Goal: Task Accomplishment & Management: Use online tool/utility

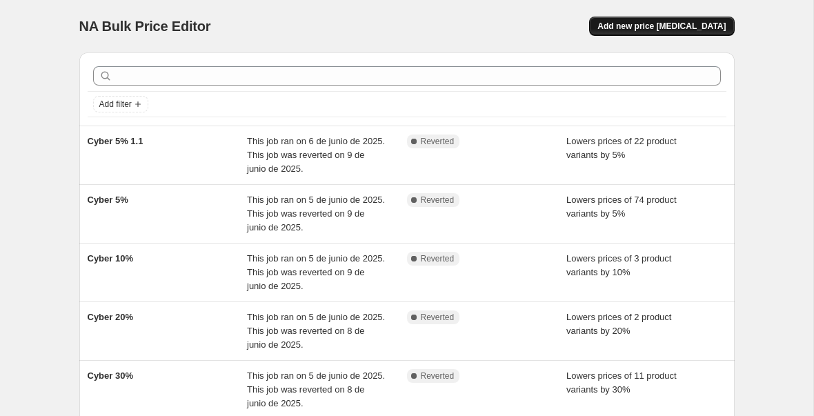
click at [639, 26] on span "Add new price [MEDICAL_DATA]" at bounding box center [661, 26] width 128 height 11
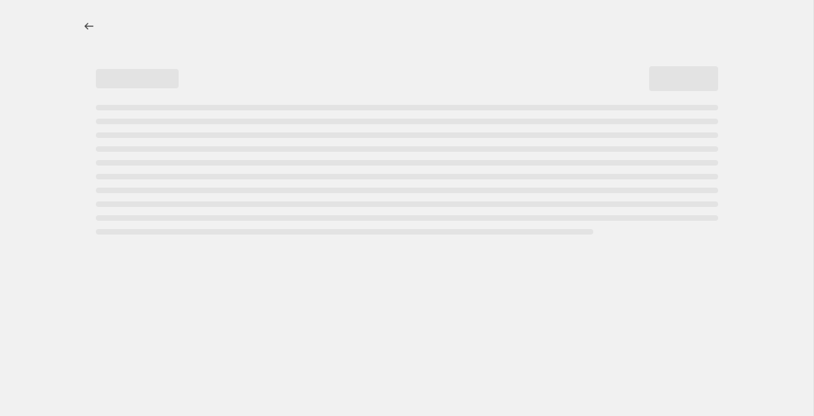
select select "percentage"
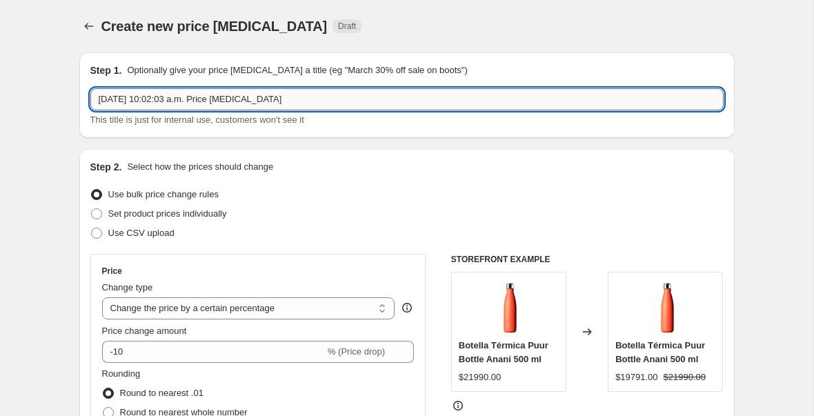
click at [173, 103] on input "[DATE] 10:02:03 a.m. Price [MEDICAL_DATA]" at bounding box center [406, 99] width 633 height 22
type input "Fiestas patrias"
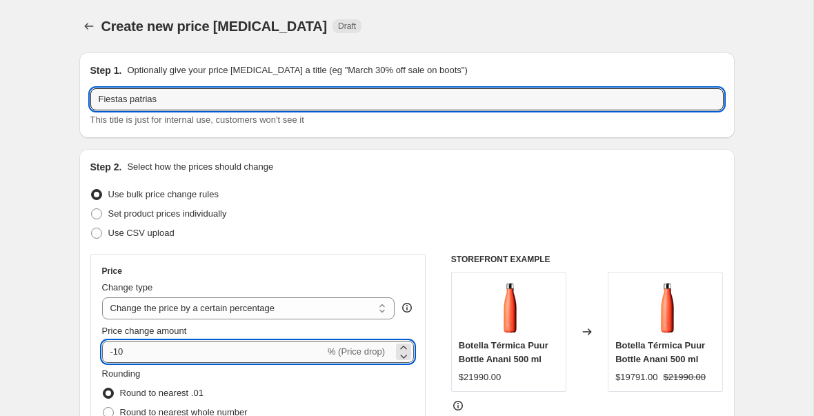
click at [134, 356] on input "-10" at bounding box center [213, 352] width 223 height 22
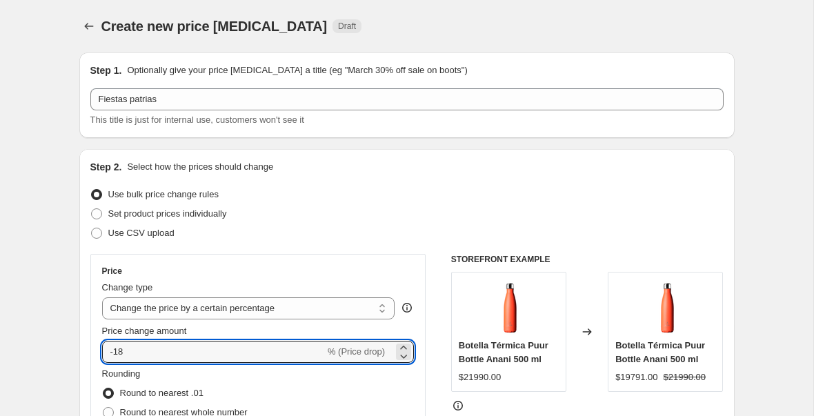
type input "-18"
click at [80, 325] on div "Step 2. Select how the prices should change Use bulk price change rules Set pro…" at bounding box center [406, 391] width 655 height 484
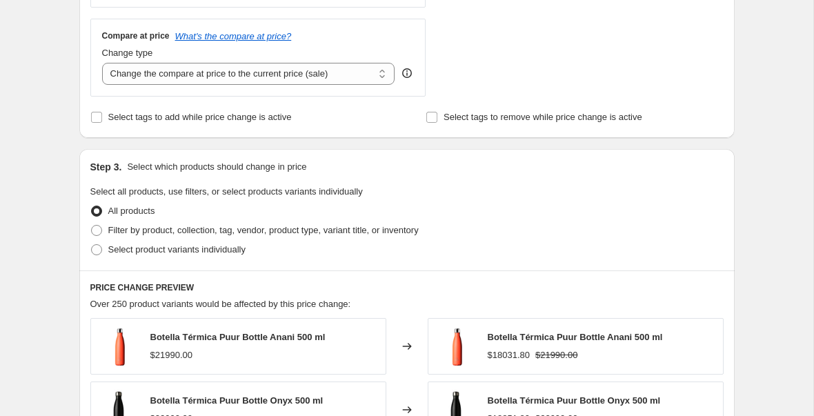
scroll to position [510, 0]
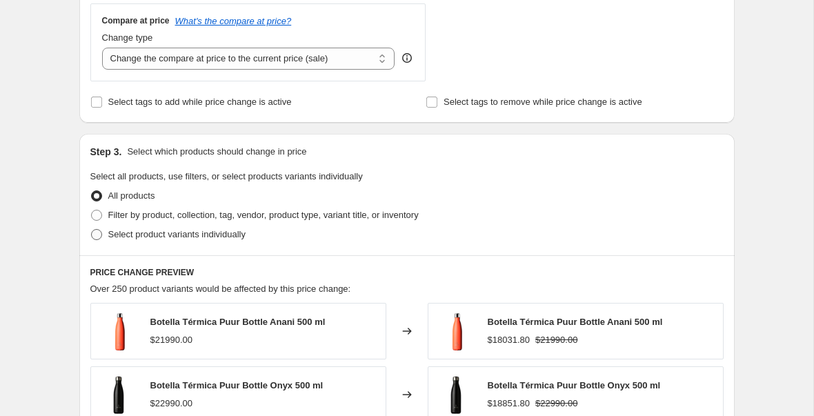
click at [96, 235] on span at bounding box center [96, 234] width 11 height 11
click at [92, 230] on input "Select product variants individually" at bounding box center [91, 229] width 1 height 1
radio input "true"
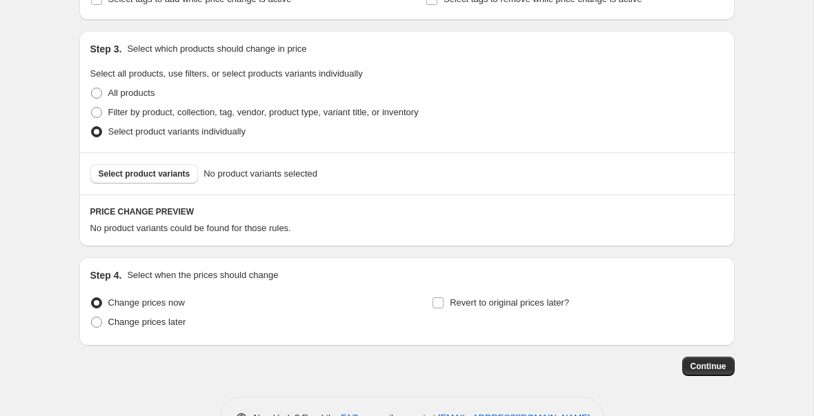
scroll to position [619, 0]
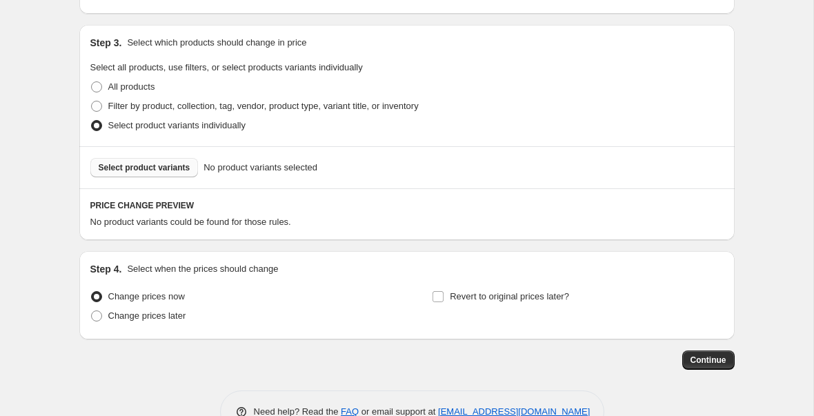
click at [160, 171] on span "Select product variants" at bounding box center [145, 167] width 92 height 11
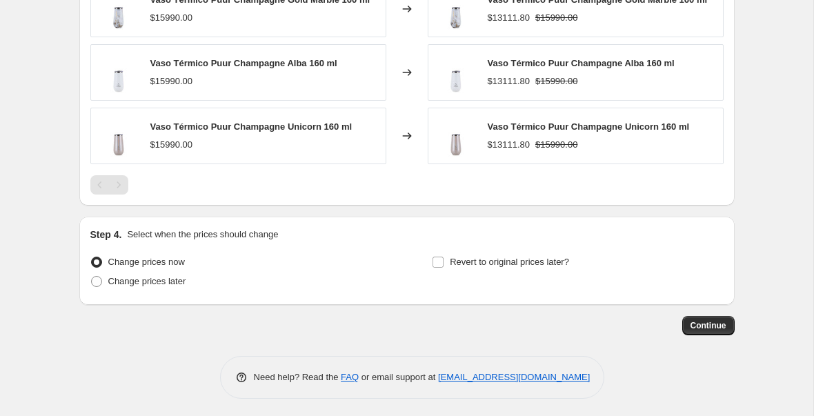
scroll to position [878, 0]
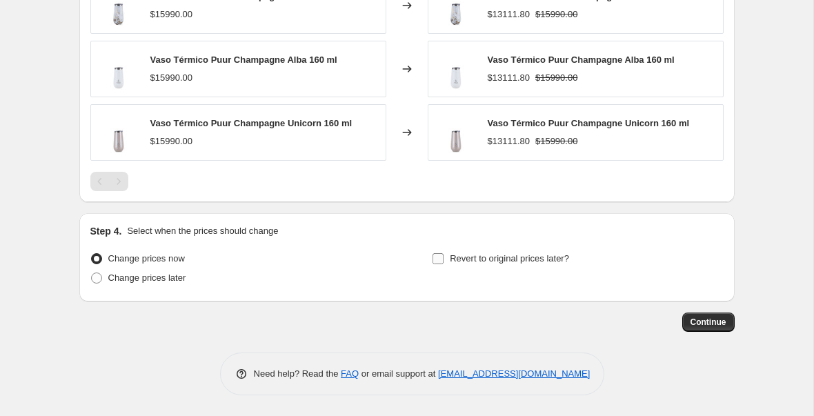
click at [441, 259] on input "Revert to original prices later?" at bounding box center [437, 258] width 11 height 11
checkbox input "true"
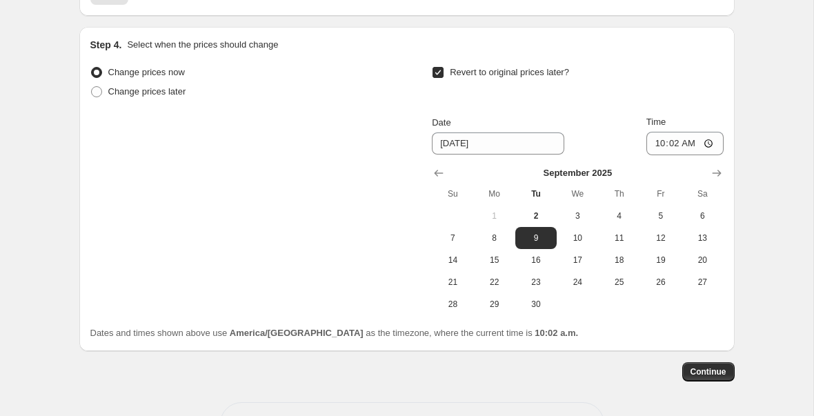
scroll to position [1068, 0]
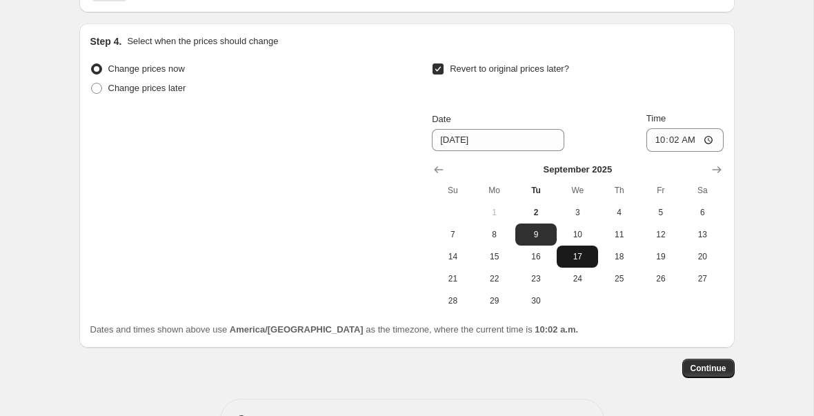
click at [578, 256] on span "17" at bounding box center [577, 256] width 30 height 11
type input "[DATE]"
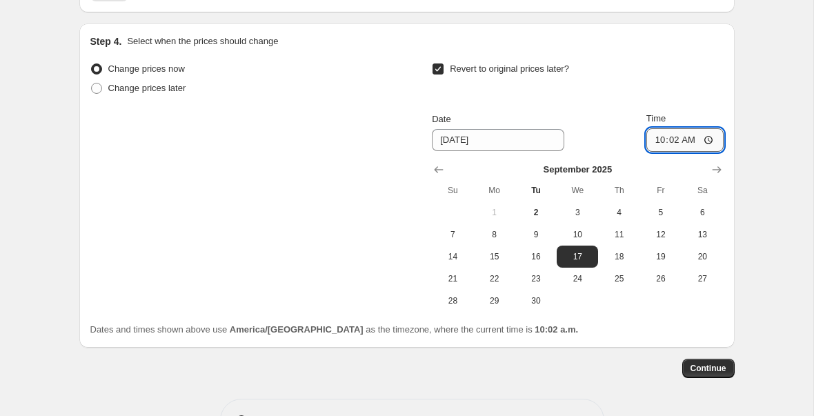
click at [675, 140] on input "10:02" at bounding box center [684, 139] width 77 height 23
type input "23:59"
click at [533, 299] on span "30" at bounding box center [536, 300] width 30 height 11
type input "[DATE]"
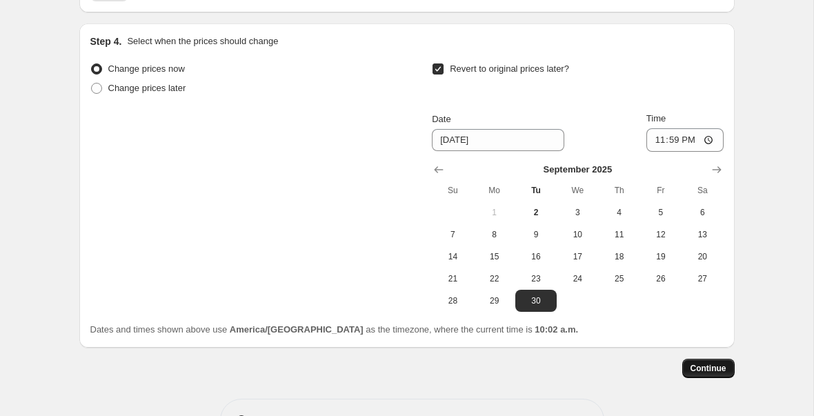
click at [713, 370] on span "Continue" at bounding box center [708, 368] width 36 height 11
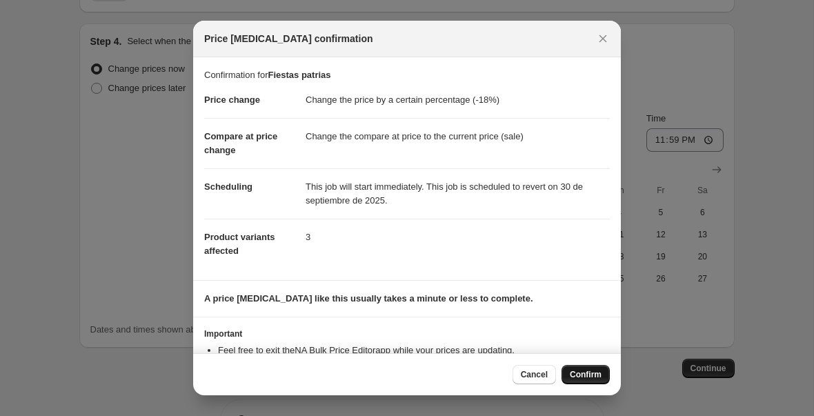
click at [579, 379] on span "Confirm" at bounding box center [586, 374] width 32 height 11
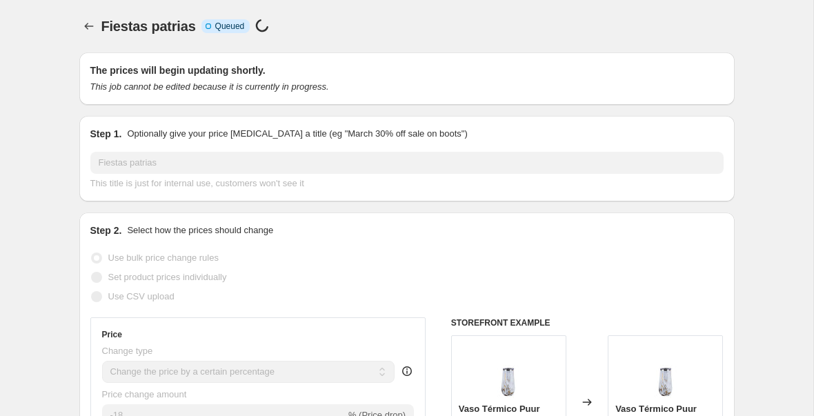
select select "percentage"
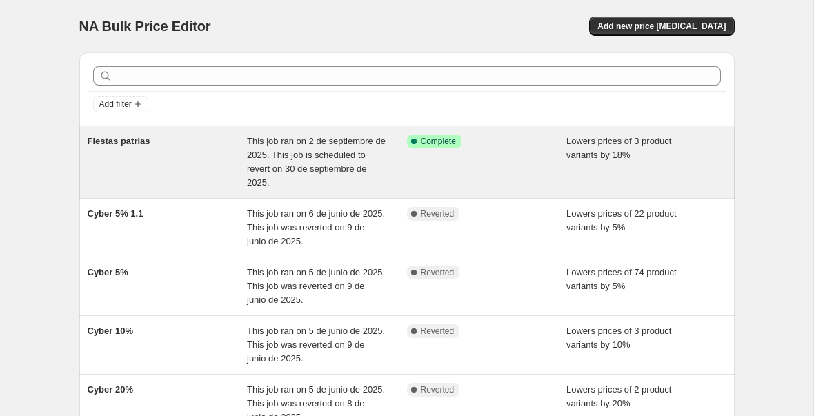
click at [377, 152] on div "This job ran on 2 de septiembre de 2025. This job is scheduled to revert on 30 …" at bounding box center [327, 161] width 160 height 55
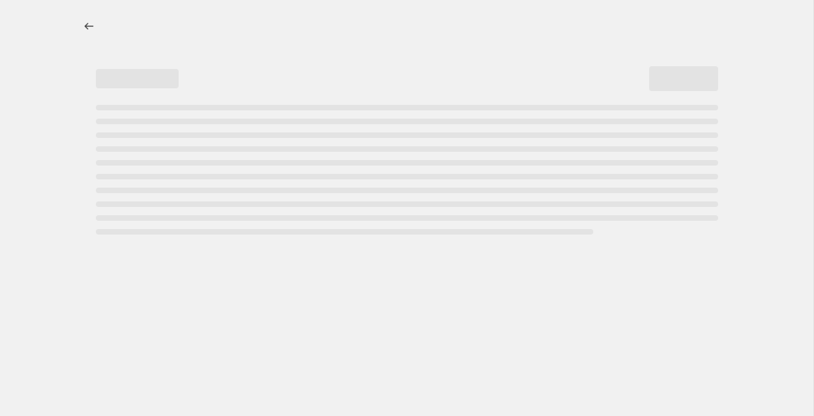
select select "percentage"
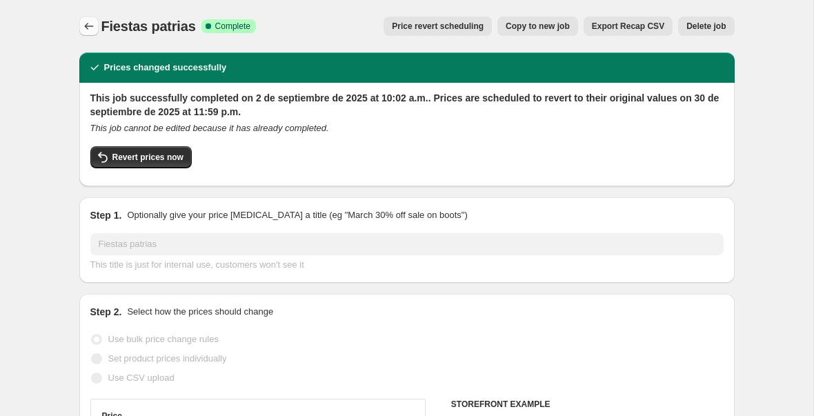
click at [91, 28] on icon "Price change jobs" at bounding box center [89, 26] width 14 height 14
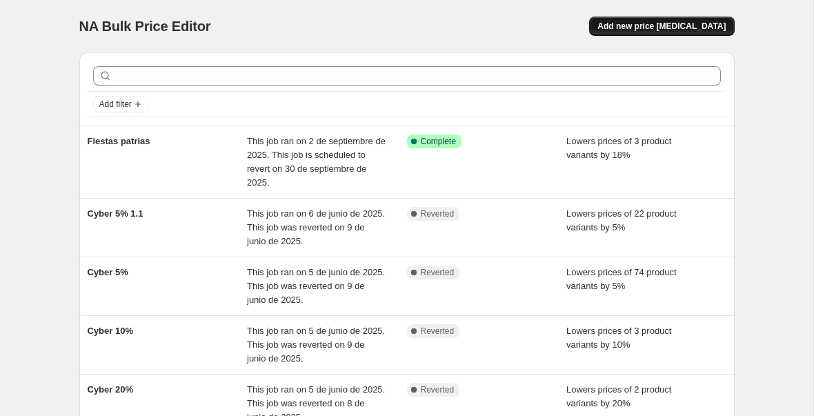
click at [657, 27] on span "Add new price [MEDICAL_DATA]" at bounding box center [661, 26] width 128 height 11
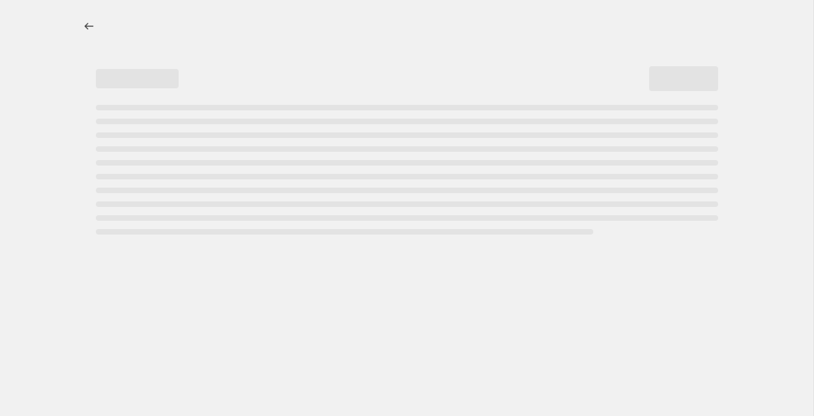
select select "percentage"
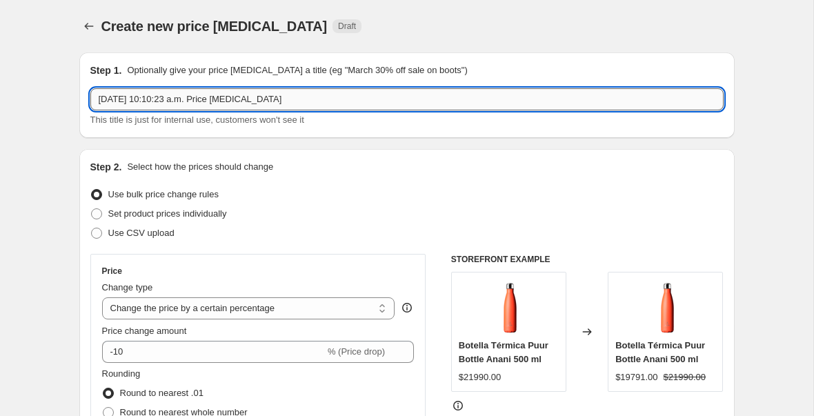
click at [208, 101] on input "2 sep 2025, 10:10:23 a.m. Price change job" at bounding box center [406, 99] width 633 height 22
type input "S"
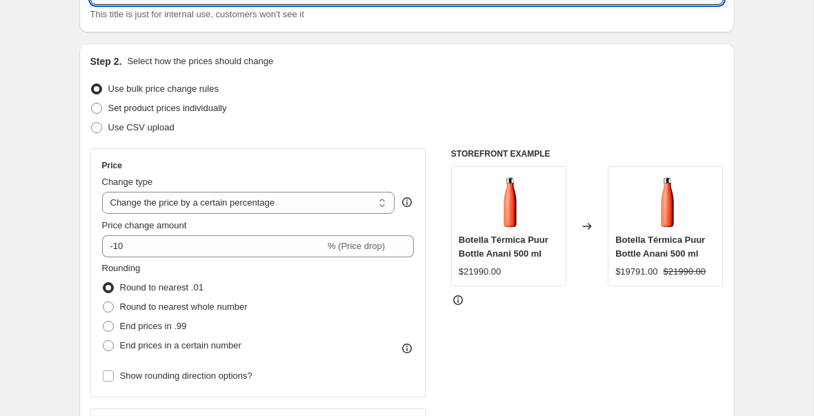
scroll to position [183, 0]
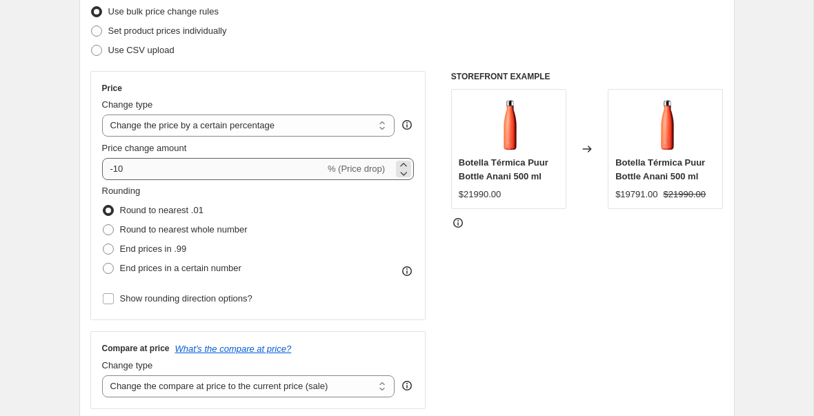
type input "Fiestas patrias 570ml"
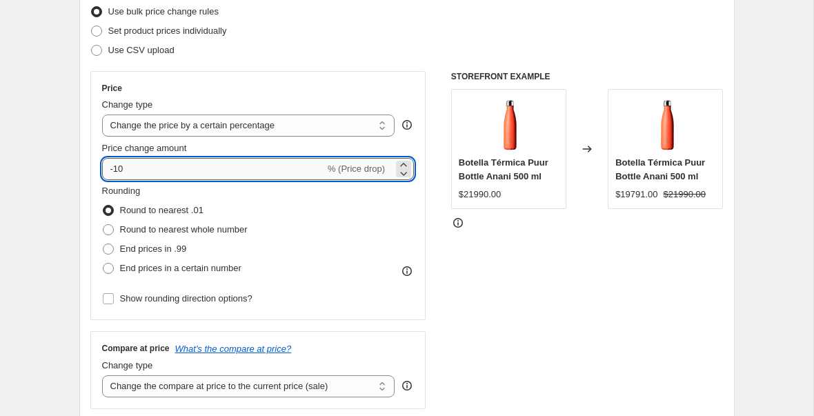
click at [172, 161] on input "-10" at bounding box center [213, 169] width 223 height 22
click at [165, 168] on input "-10" at bounding box center [213, 169] width 223 height 22
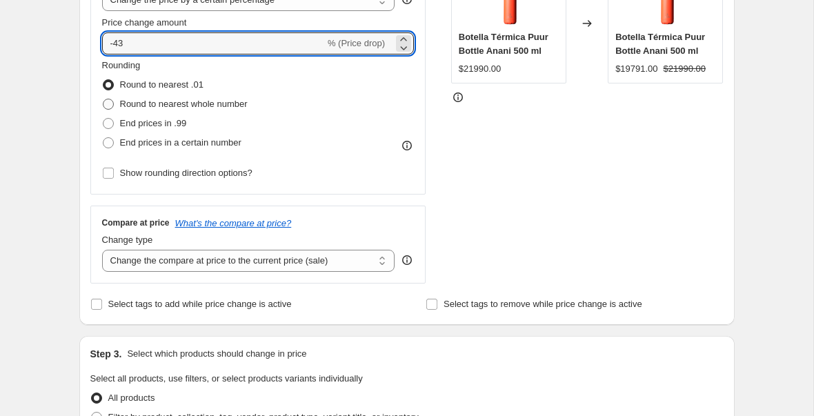
scroll to position [306, 0]
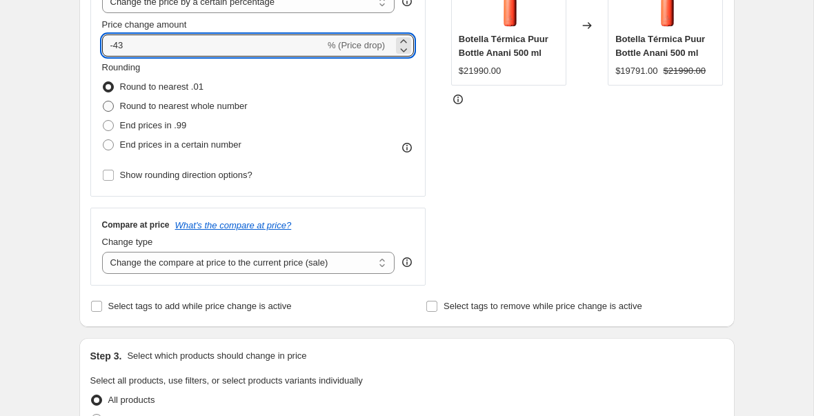
type input "-4"
type input "-18"
click at [84, 223] on div "Step 2. Select how the prices should change Use bulk price change rules Set pro…" at bounding box center [406, 85] width 655 height 484
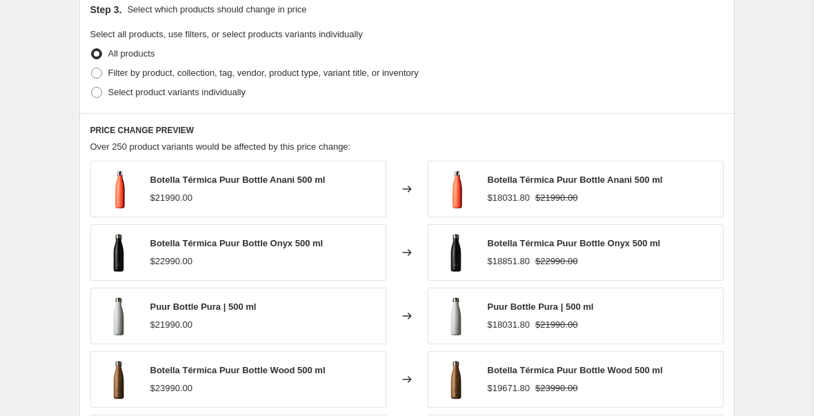
scroll to position [644, 0]
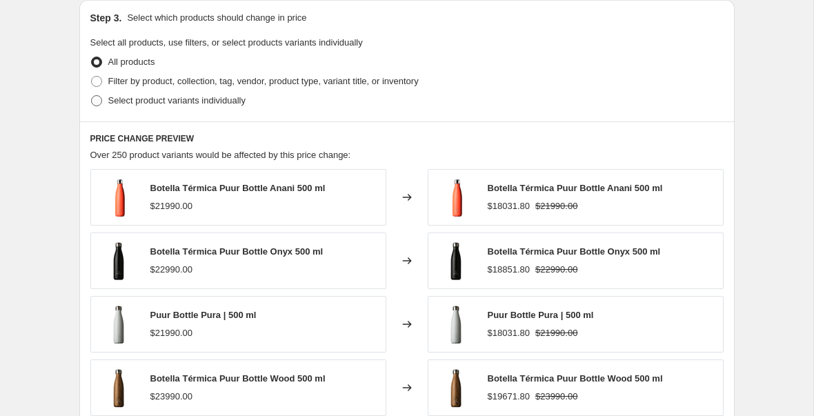
click at [146, 95] on span "Select product variants individually" at bounding box center [176, 100] width 137 height 10
click at [92, 95] on input "Select product variants individually" at bounding box center [91, 95] width 1 height 1
radio input "true"
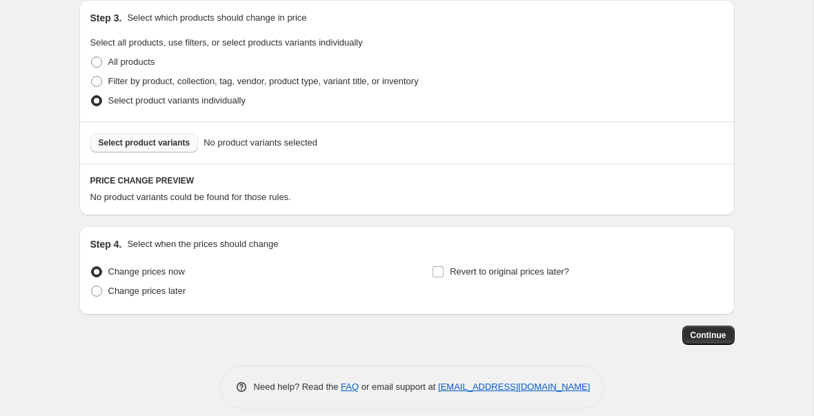
click at [172, 134] on button "Select product variants" at bounding box center [144, 142] width 108 height 19
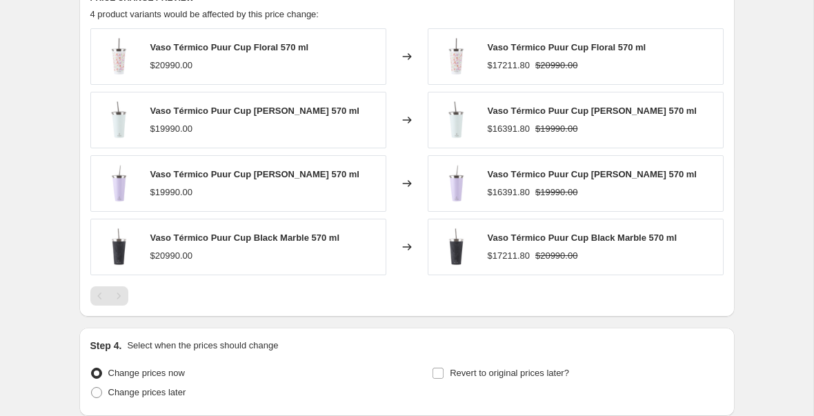
scroll to position [710, 0]
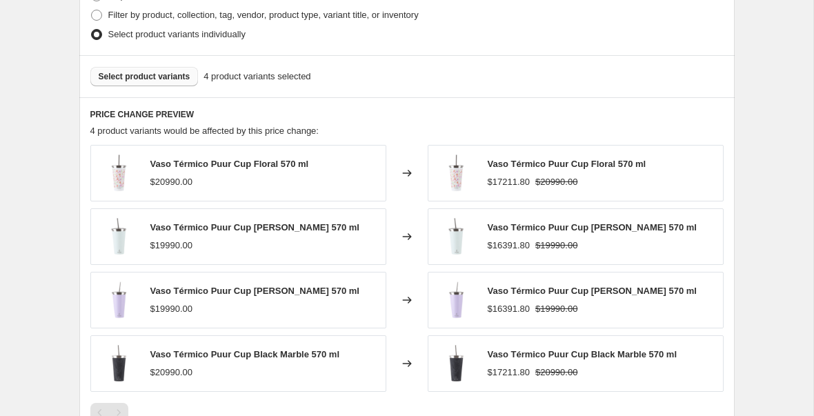
click at [143, 71] on span "Select product variants" at bounding box center [145, 76] width 92 height 11
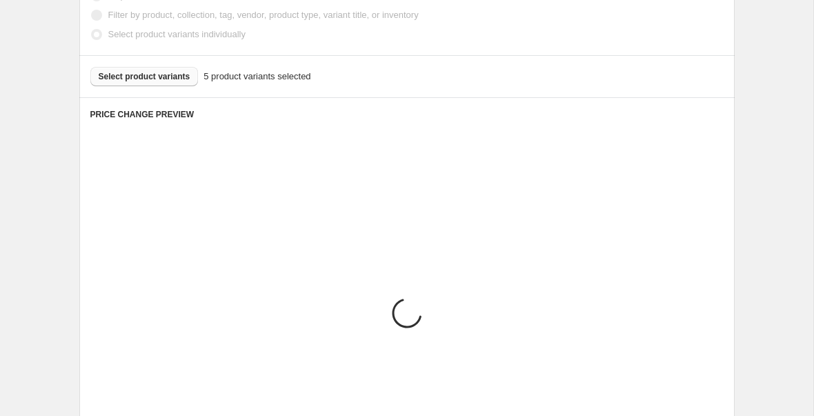
scroll to position [1005, 0]
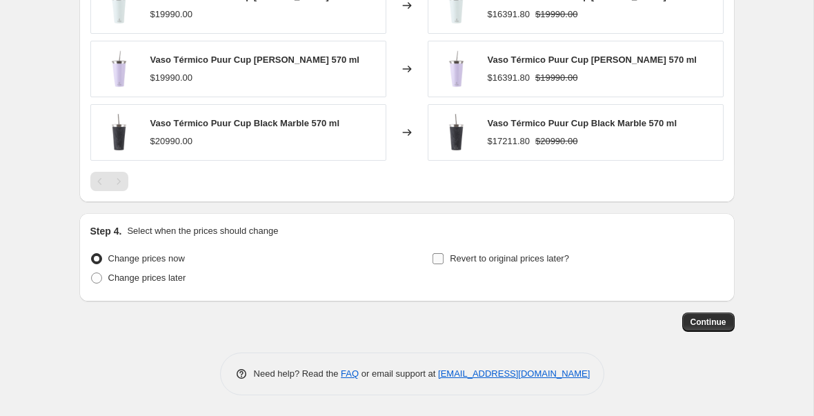
click at [432, 261] on input "Revert to original prices later?" at bounding box center [437, 258] width 11 height 11
checkbox input "true"
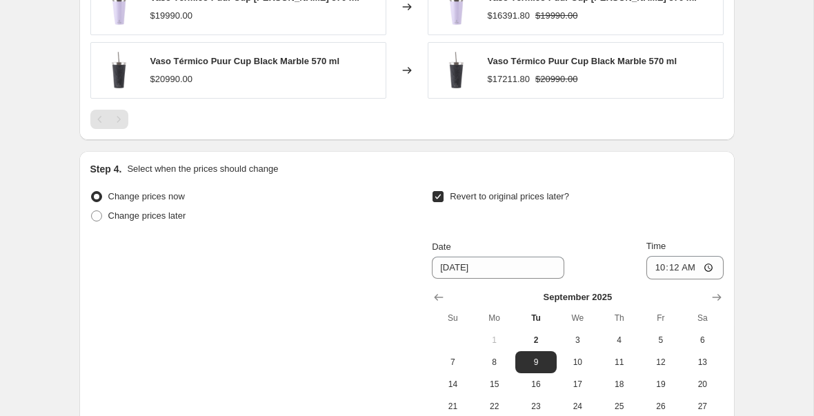
scroll to position [1126, 0]
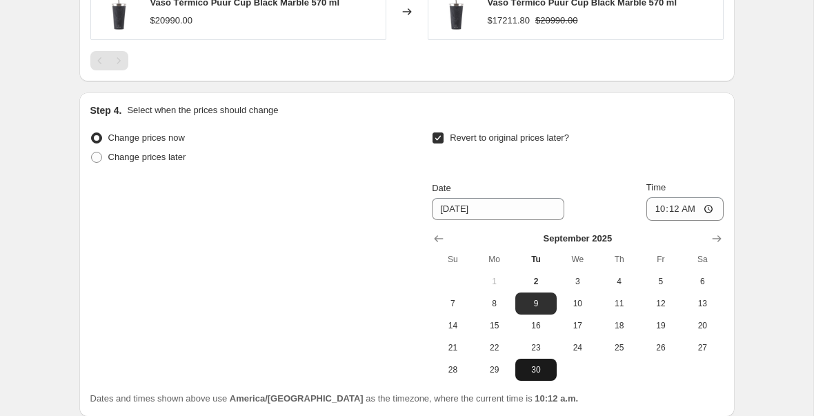
click at [542, 363] on button "30" at bounding box center [535, 370] width 41 height 22
type input "[DATE]"
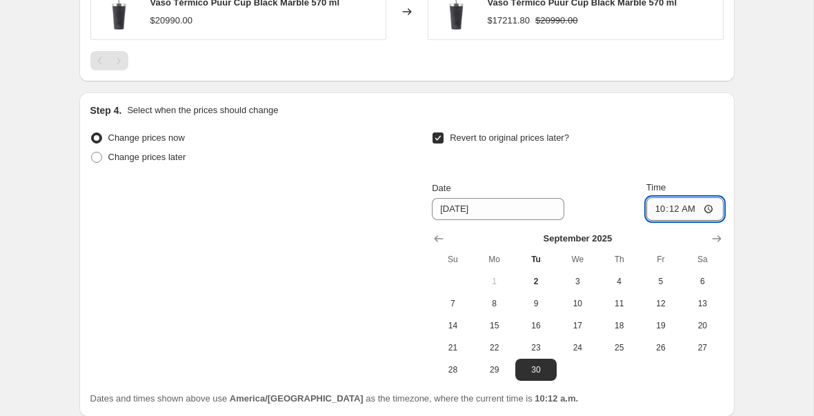
click at [672, 215] on input "10:12" at bounding box center [684, 208] width 77 height 23
type input "23:59"
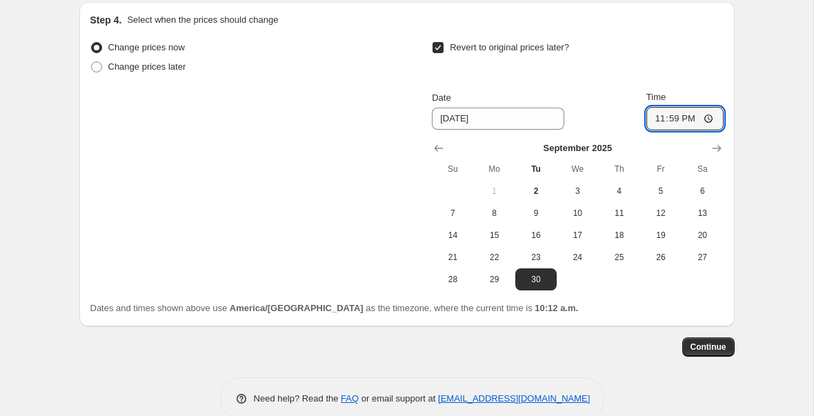
scroll to position [1241, 0]
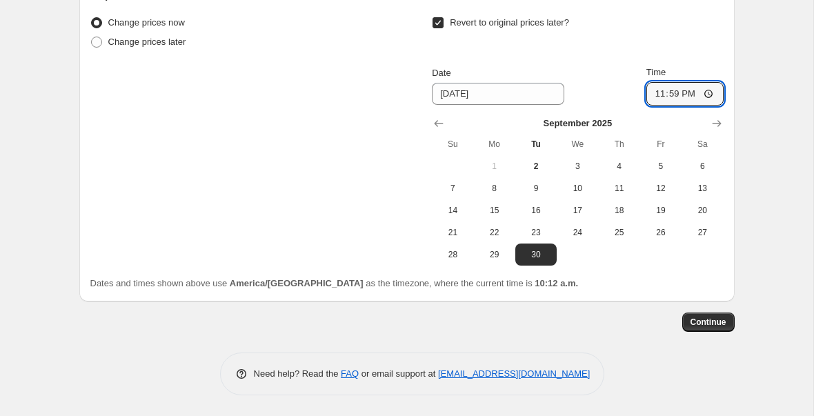
click at [703, 326] on span "Continue" at bounding box center [708, 322] width 36 height 11
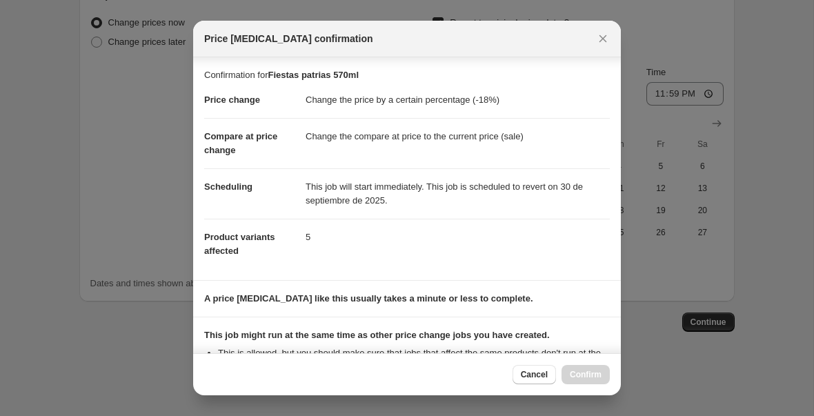
scroll to position [192, 0]
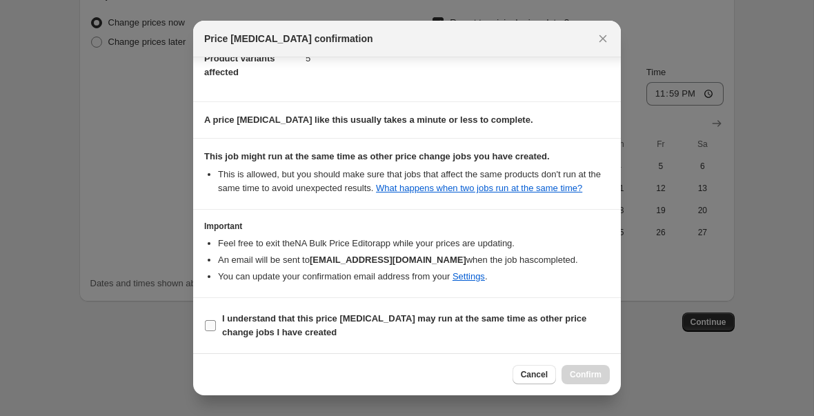
click at [212, 330] on input "I understand that this price change job may run at the same time as other price…" at bounding box center [210, 325] width 11 height 11
checkbox input "true"
click at [573, 368] on button "Confirm" at bounding box center [585, 374] width 48 height 19
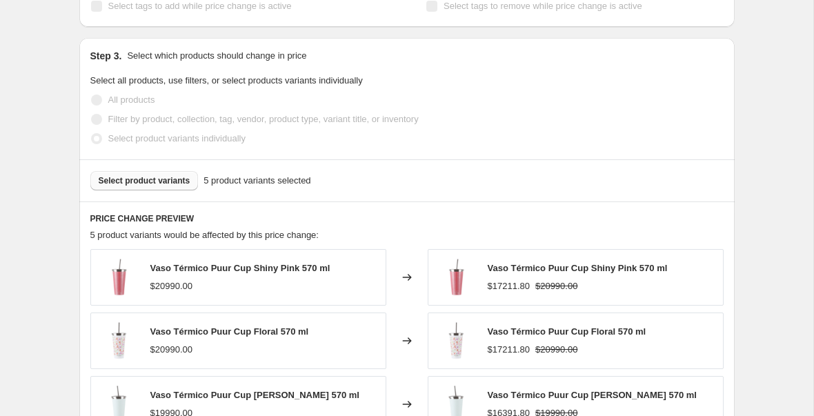
scroll to position [430, 0]
